Goal: Information Seeking & Learning: Find specific page/section

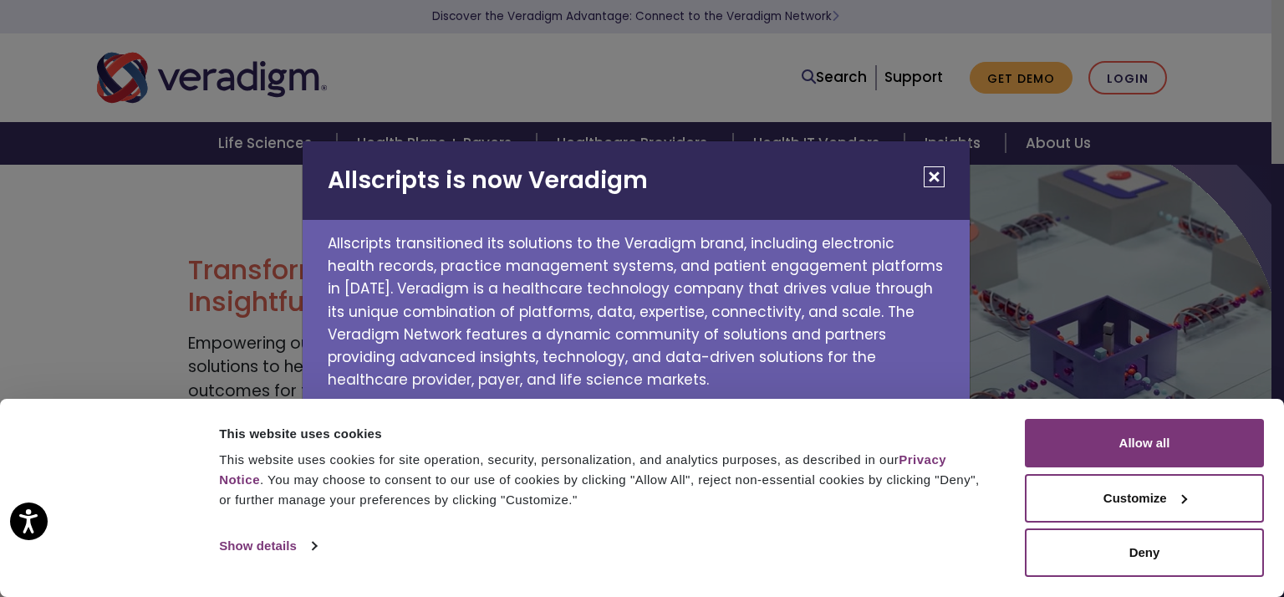
click at [935, 168] on button "Close" at bounding box center [934, 176] width 21 height 21
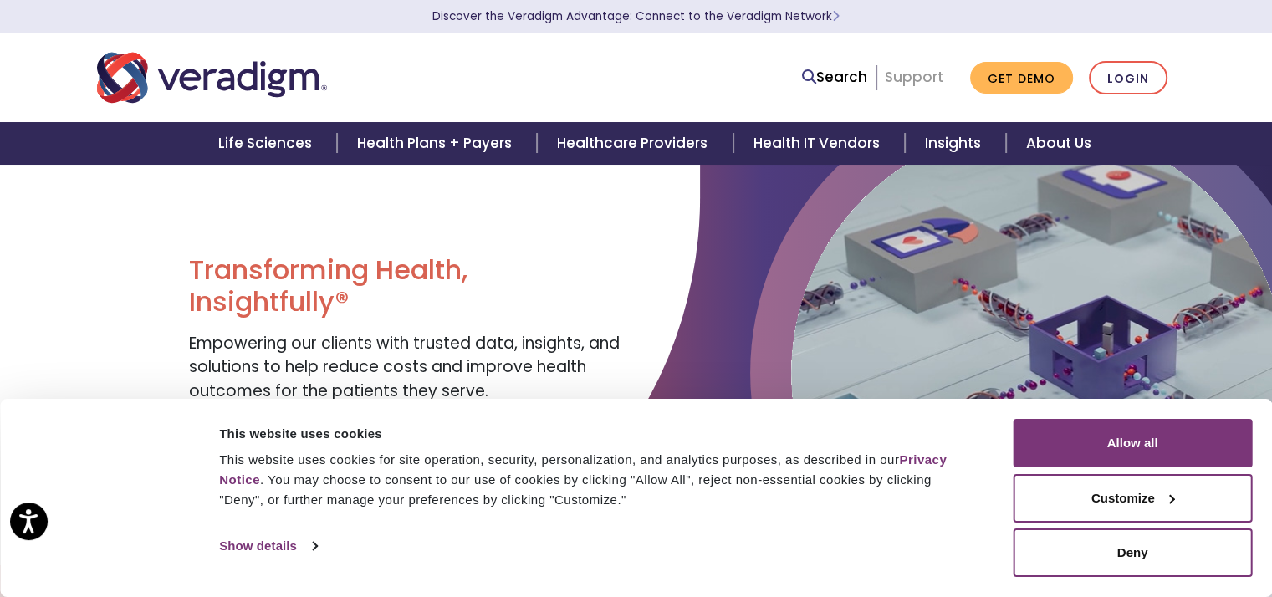
click at [930, 81] on link "Support" at bounding box center [914, 77] width 59 height 20
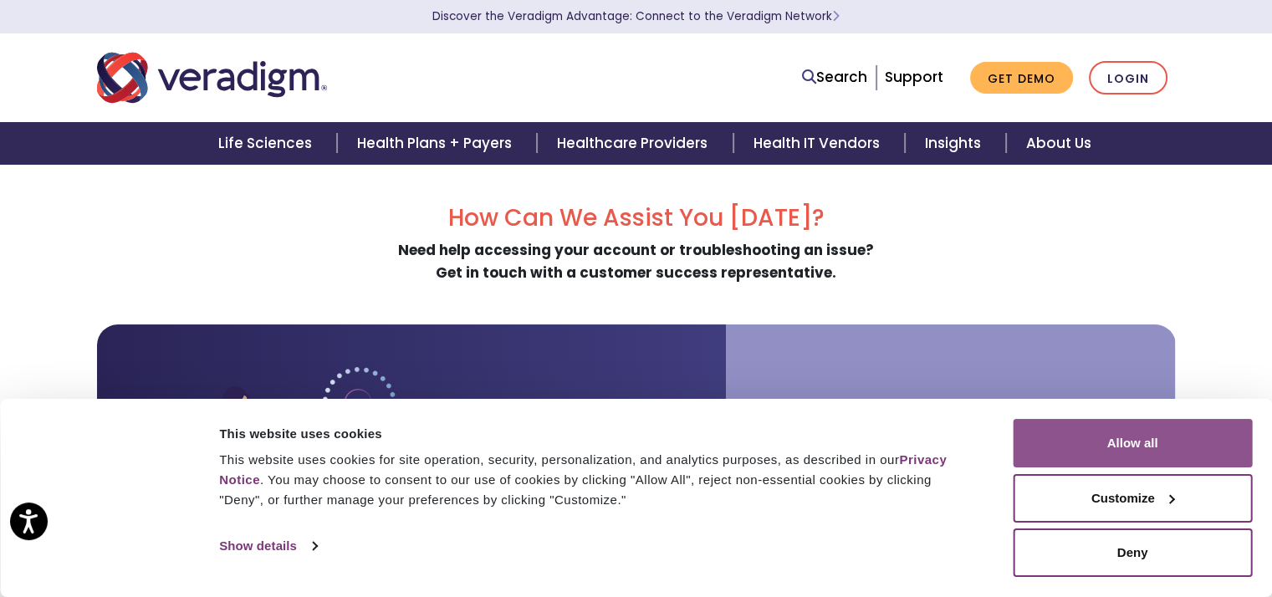
click at [1089, 452] on button "Allow all" at bounding box center [1131, 443] width 239 height 48
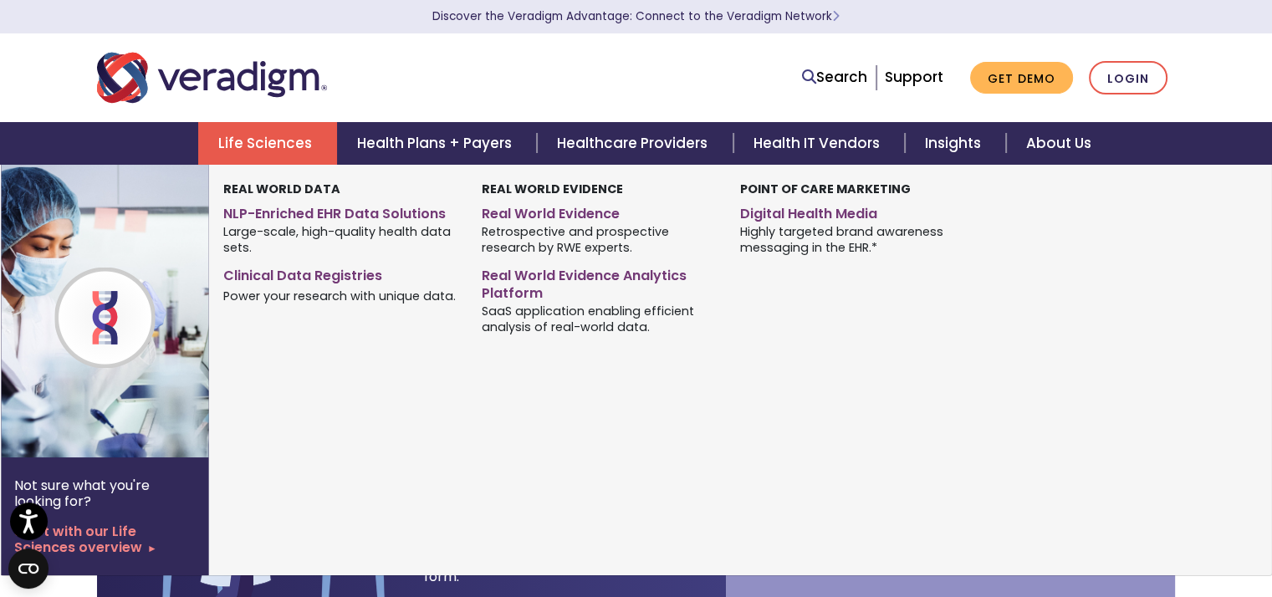
click at [298, 140] on link "Life Sciences" at bounding box center [267, 143] width 139 height 43
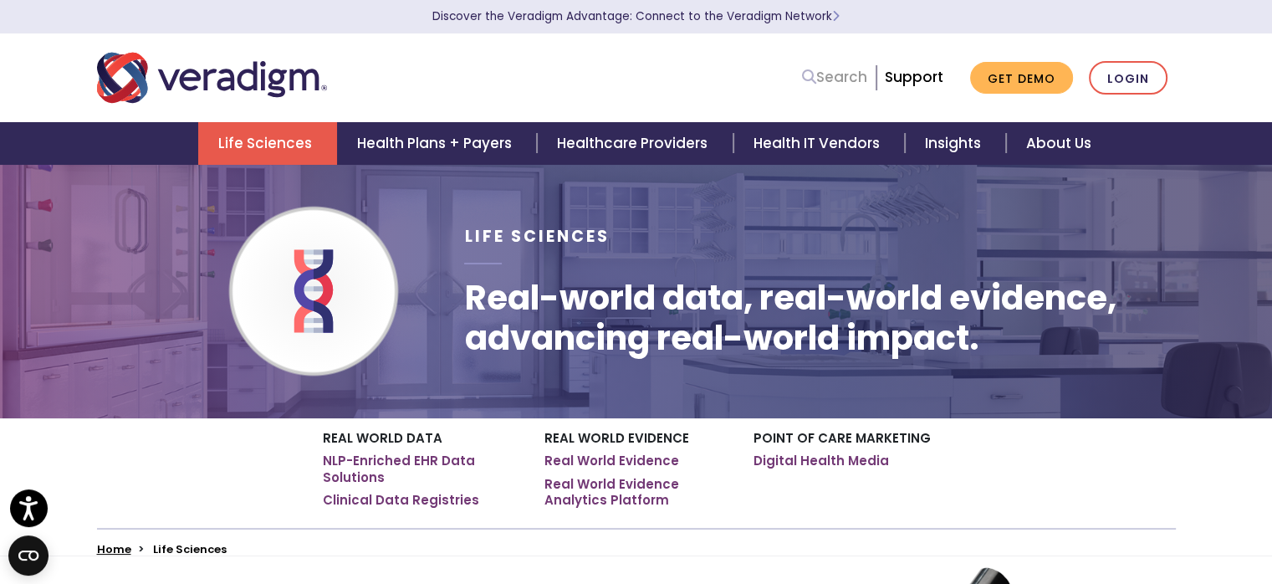
click at [810, 79] on icon at bounding box center [809, 76] width 14 height 14
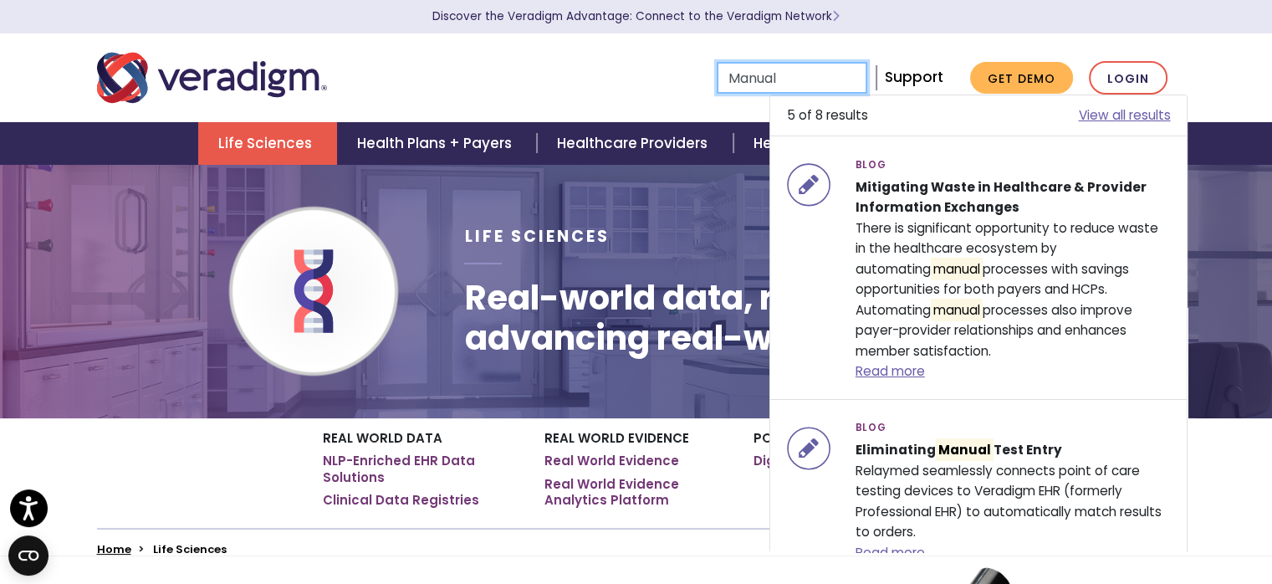
type input "Manual"
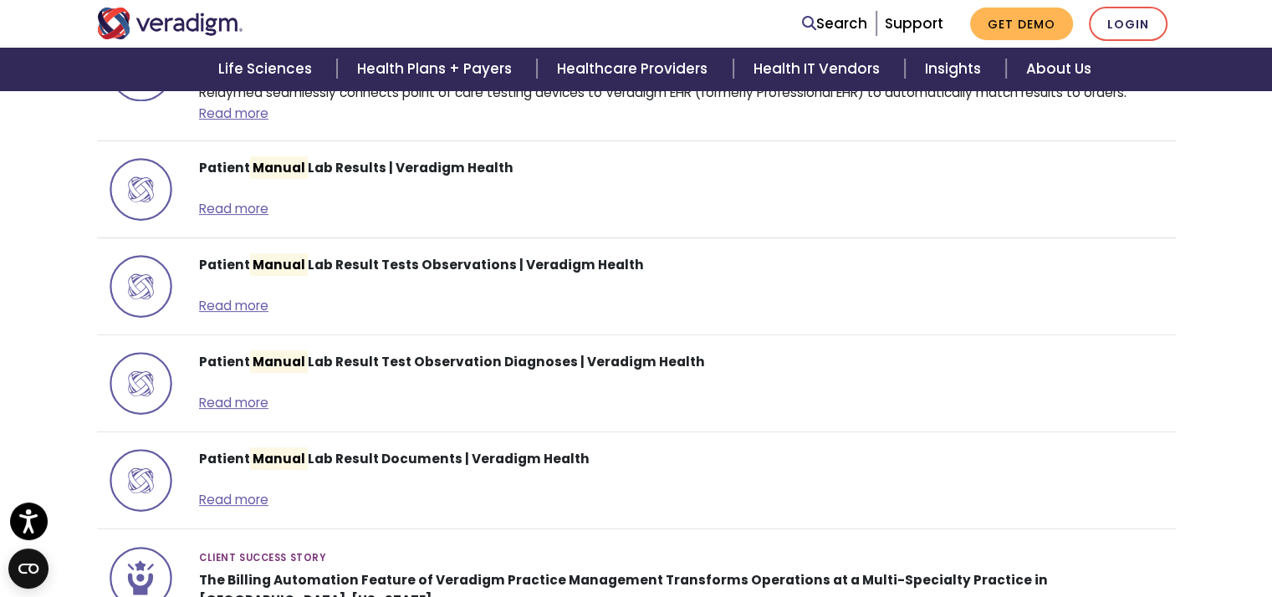
scroll to position [836, 0]
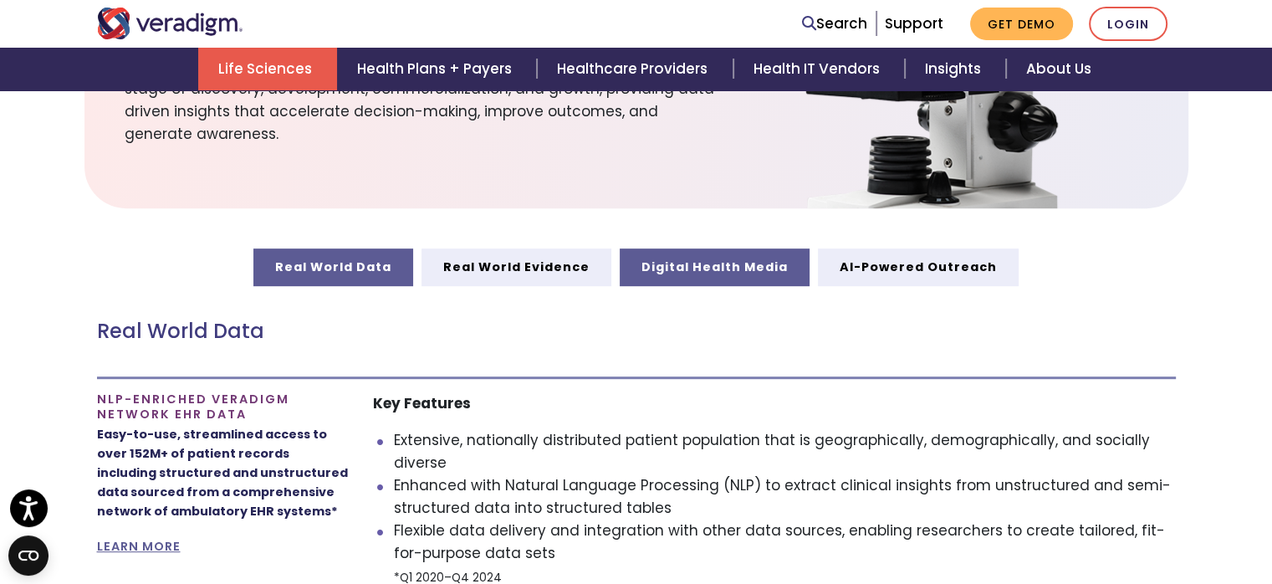
scroll to position [1003, 0]
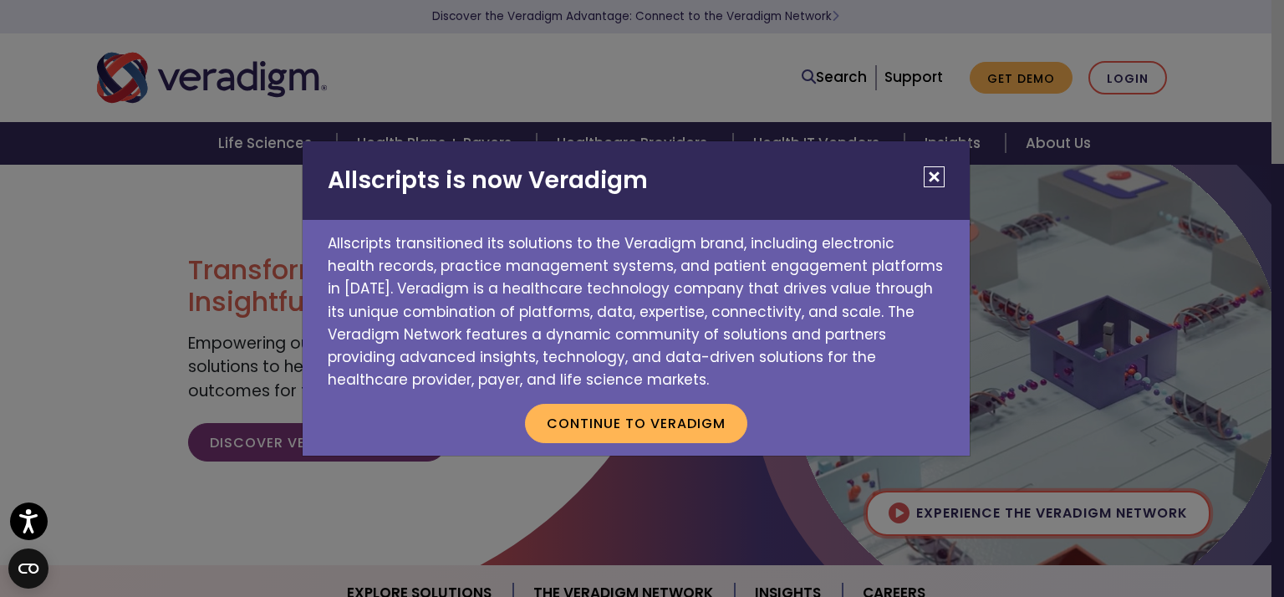
click at [938, 181] on button "Close" at bounding box center [934, 176] width 21 height 21
